Goal: Contribute content

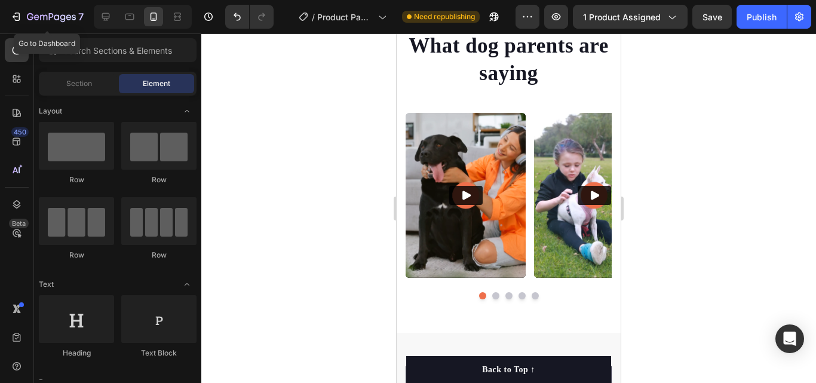
scroll to position [3754, 0]
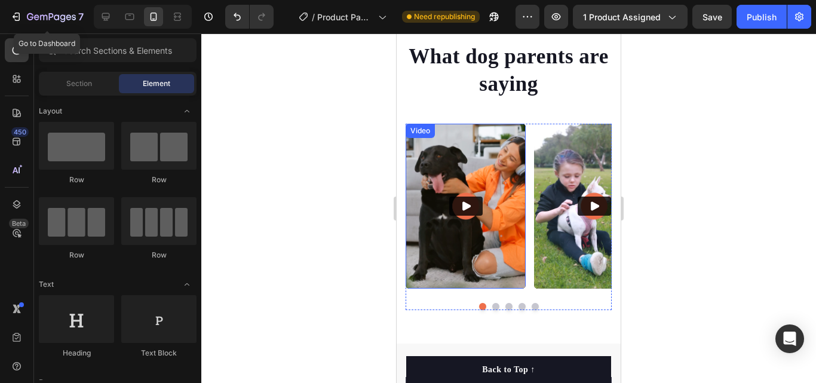
click at [419, 165] on img at bounding box center [466, 206] width 120 height 165
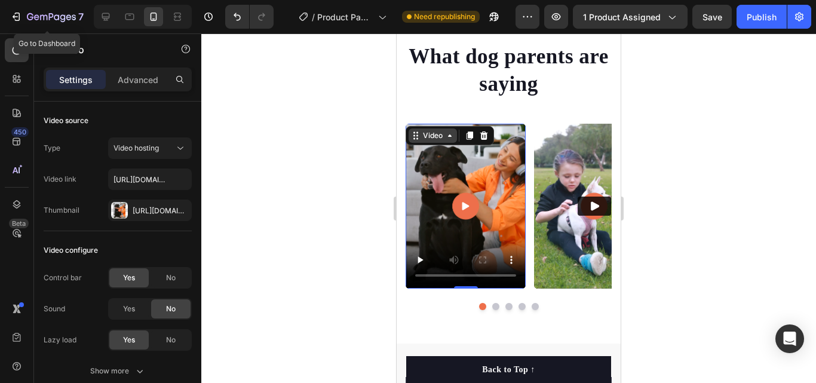
click at [454, 139] on icon at bounding box center [450, 136] width 10 height 10
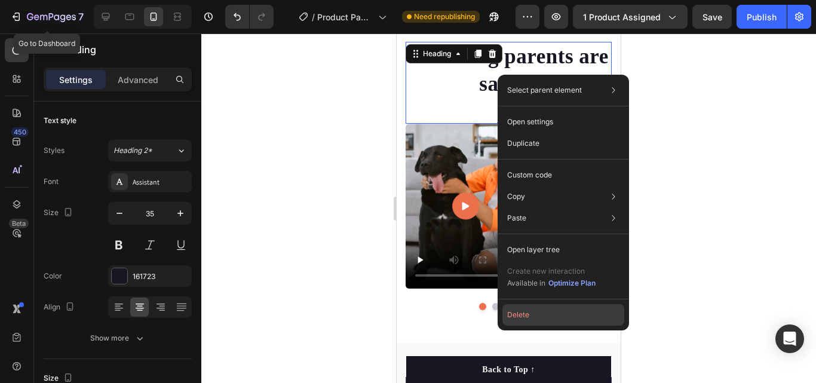
drag, startPoint x: 529, startPoint y: 307, endPoint x: 131, endPoint y: 272, distance: 399.4
click at [529, 307] on button "Delete" at bounding box center [563, 315] width 122 height 22
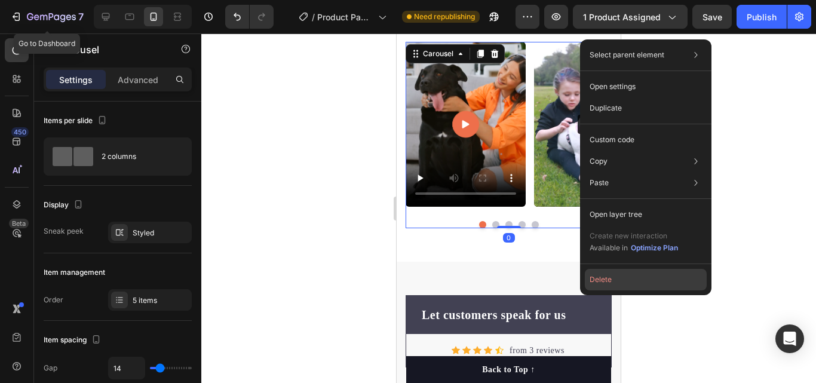
click at [617, 277] on button "Delete" at bounding box center [646, 280] width 122 height 22
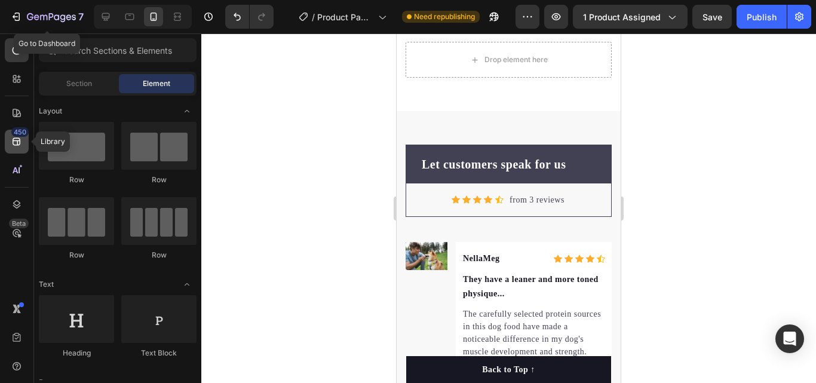
click at [19, 143] on icon at bounding box center [17, 142] width 12 height 12
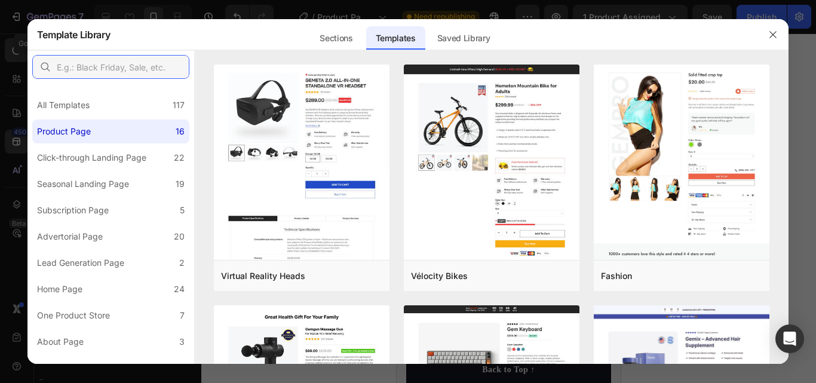
click at [146, 70] on input "text" at bounding box center [110, 67] width 157 height 24
click at [329, 39] on div "Sections" at bounding box center [336, 38] width 52 height 24
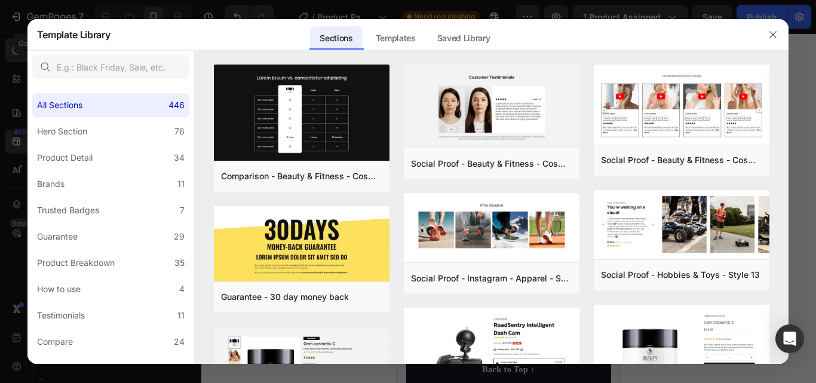
click at [329, 39] on div "Sections" at bounding box center [336, 38] width 52 height 24
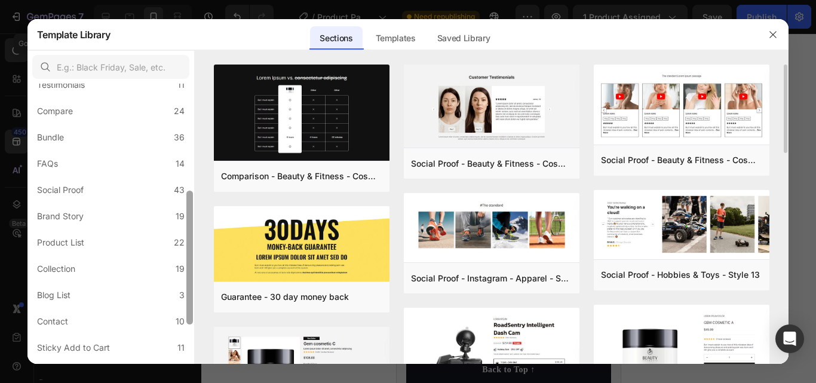
scroll to position [232, 0]
drag, startPoint x: 189, startPoint y: 126, endPoint x: 196, endPoint y: 237, distance: 111.3
click at [196, 237] on div "All Sections 446 Hero Section 76 Product Detail 34 Brands 11 Trusted Badges 7 G…" at bounding box center [408, 207] width 762 height 314
click at [160, 186] on label "Social Proof 43" at bounding box center [110, 189] width 157 height 24
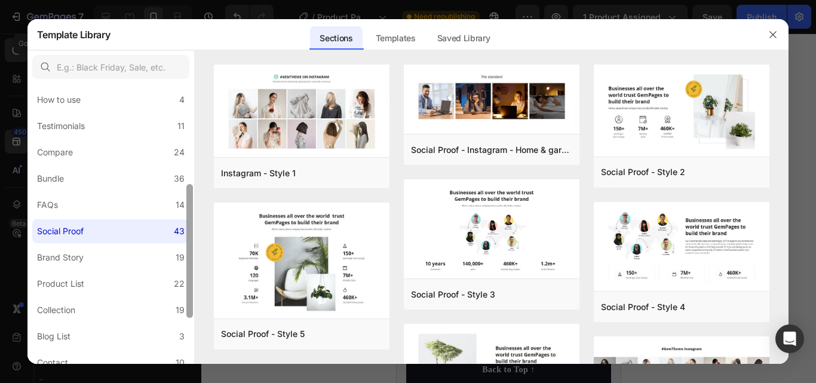
drag, startPoint x: 192, startPoint y: 209, endPoint x: 193, endPoint y: 188, distance: 20.9
click at [193, 188] on div at bounding box center [189, 230] width 9 height 280
click at [157, 133] on label "Testimonials 11" at bounding box center [110, 127] width 157 height 24
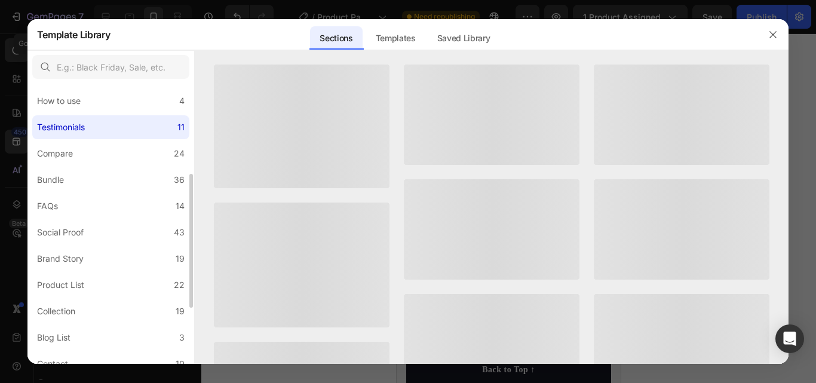
click at [161, 131] on label "Testimonials 11" at bounding box center [110, 127] width 157 height 24
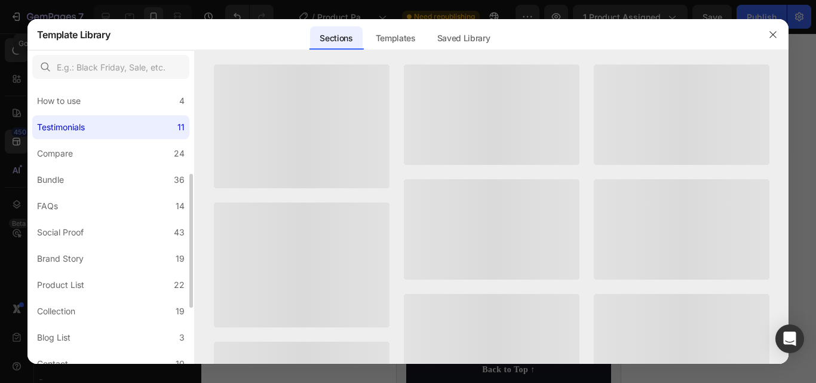
click at [157, 167] on div "All Sections 446 Hero Section 76 Product Detail 34 Brands 11 Trusted Badges 7 G…" at bounding box center [110, 187] width 167 height 585
click at [157, 173] on label "Bundle 36" at bounding box center [110, 180] width 157 height 24
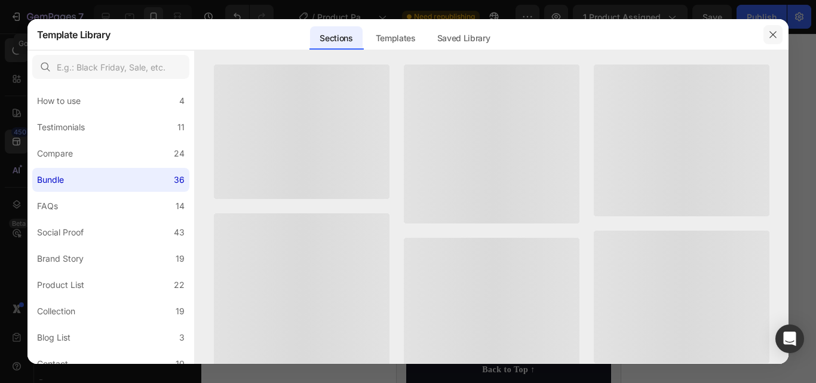
click at [776, 36] on icon "button" at bounding box center [773, 35] width 10 height 10
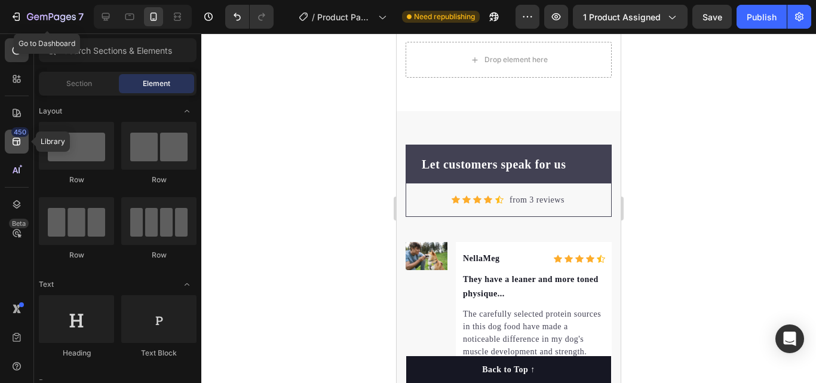
click at [5, 144] on div "450" at bounding box center [17, 142] width 24 height 24
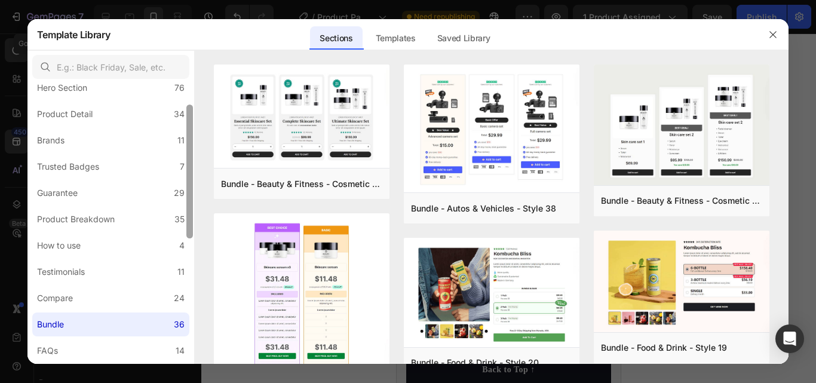
drag, startPoint x: 188, startPoint y: 195, endPoint x: 187, endPoint y: 216, distance: 21.5
click at [187, 216] on div at bounding box center [189, 172] width 7 height 134
click at [131, 266] on label "Testimonials 11" at bounding box center [110, 271] width 157 height 24
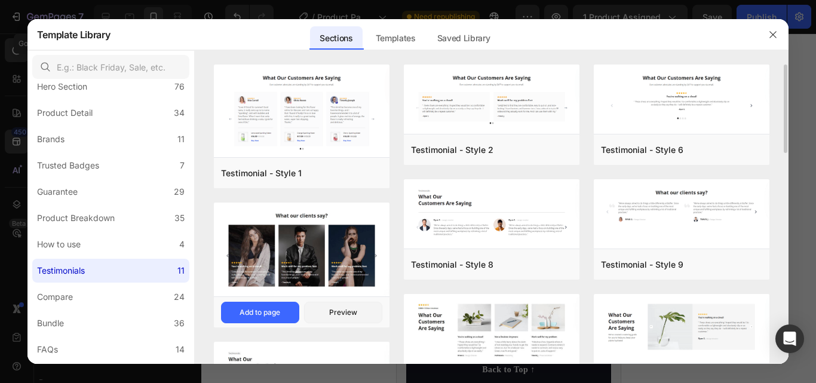
click at [266, 254] on img at bounding box center [302, 251] width 176 height 96
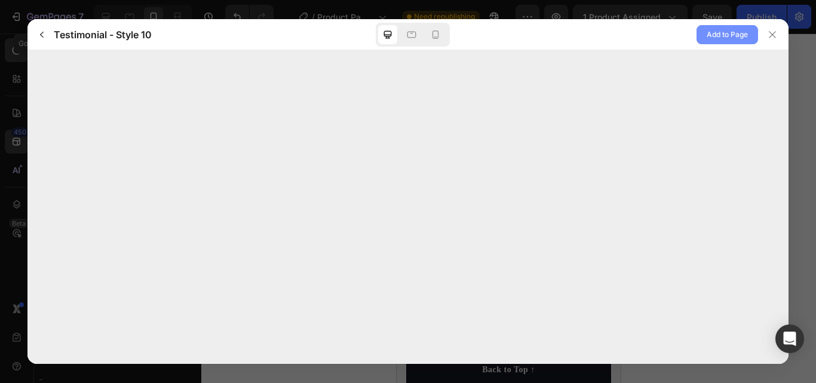
click at [719, 28] on span "Add to Page" at bounding box center [727, 34] width 41 height 14
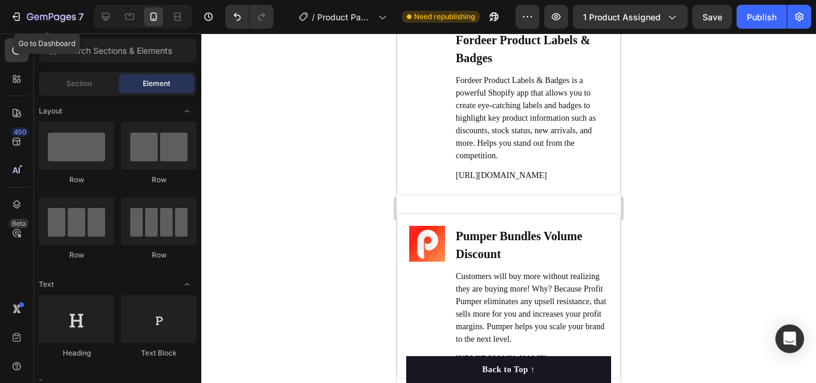
scroll to position [4675, 0]
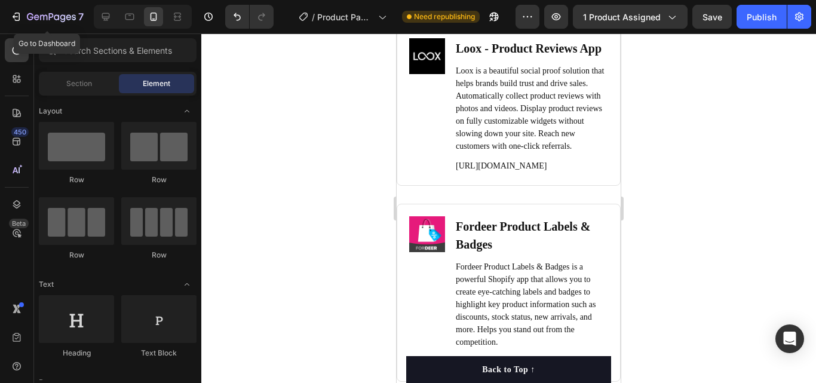
drag, startPoint x: 616, startPoint y: 341, endPoint x: 1032, endPoint y: 304, distance: 417.4
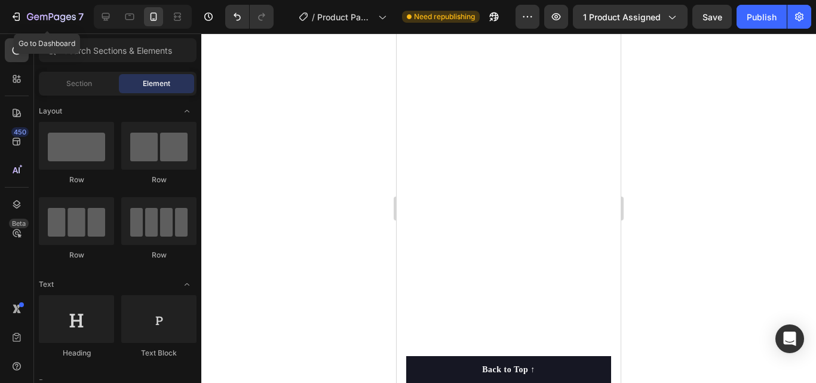
scroll to position [4029, 0]
drag, startPoint x: 616, startPoint y: 268, endPoint x: 1028, endPoint y: 259, distance: 412.3
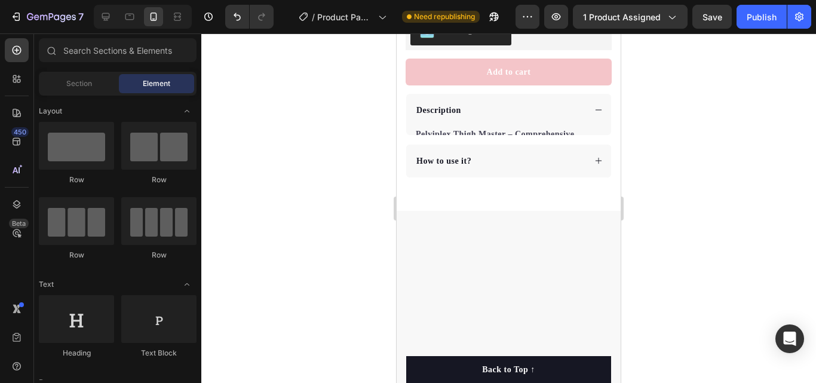
scroll to position [214, 0]
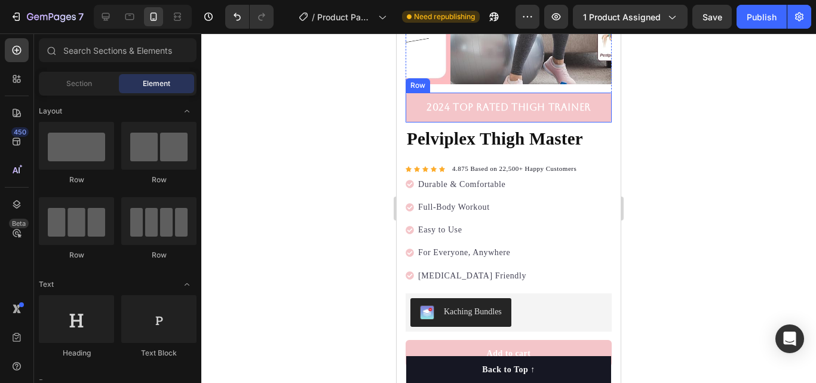
click at [578, 93] on div "2024 Top Rated Thigh Trainer Text block Row" at bounding box center [509, 108] width 206 height 30
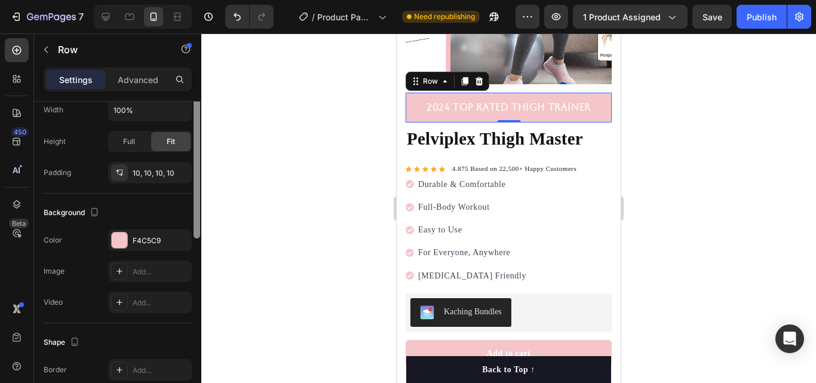
scroll to position [295, 0]
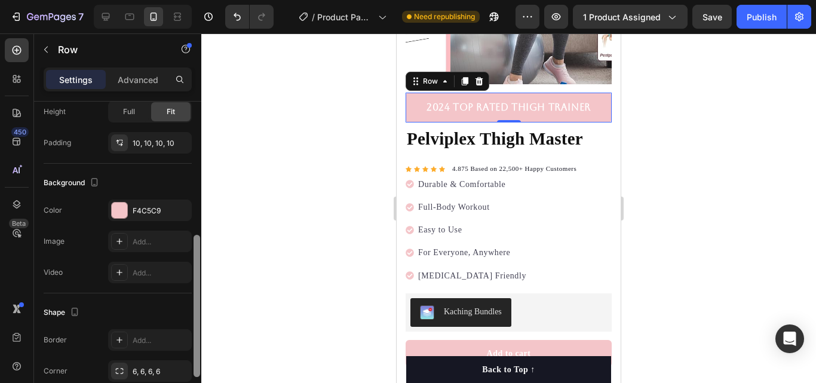
drag, startPoint x: 197, startPoint y: 146, endPoint x: 201, endPoint y: 280, distance: 133.9
click at [201, 280] on div at bounding box center [196, 259] width 9 height 315
click at [160, 208] on div "F4C5C9" at bounding box center [150, 211] width 35 height 11
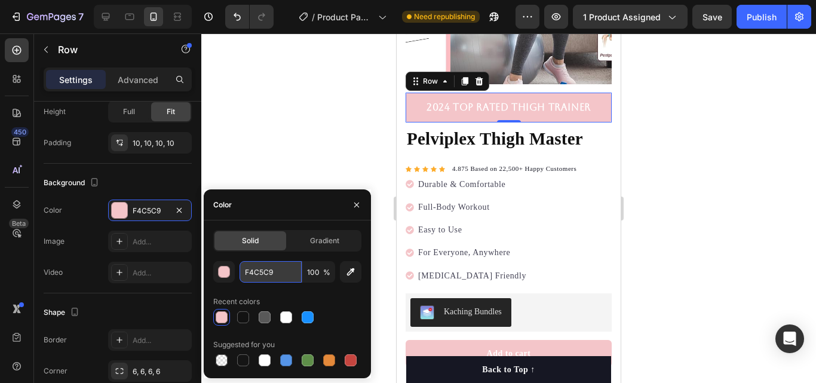
click at [289, 278] on input "F4C5C9" at bounding box center [271, 272] width 62 height 22
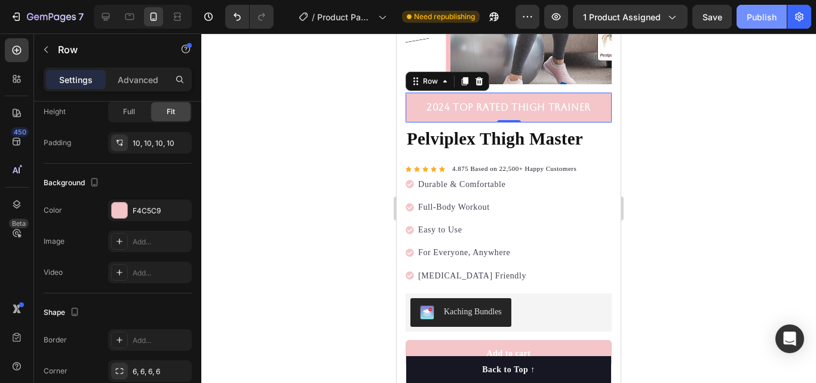
click at [746, 22] on button "Publish" at bounding box center [762, 17] width 50 height 24
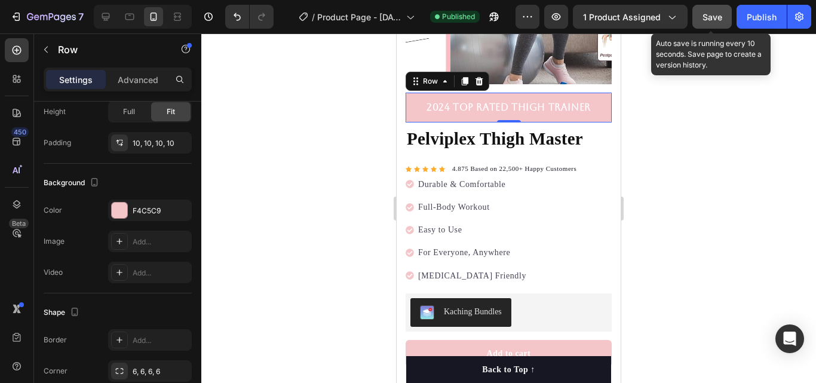
click at [716, 17] on span "Save" at bounding box center [713, 17] width 20 height 10
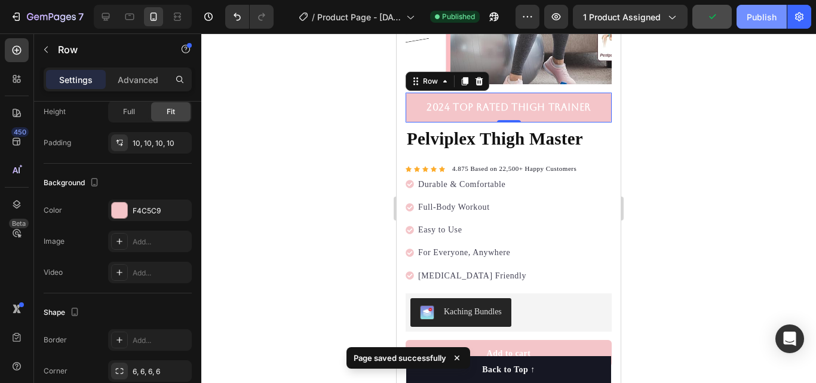
click at [773, 17] on div "Publish" at bounding box center [762, 17] width 30 height 13
